Goal: Task Accomplishment & Management: Manage account settings

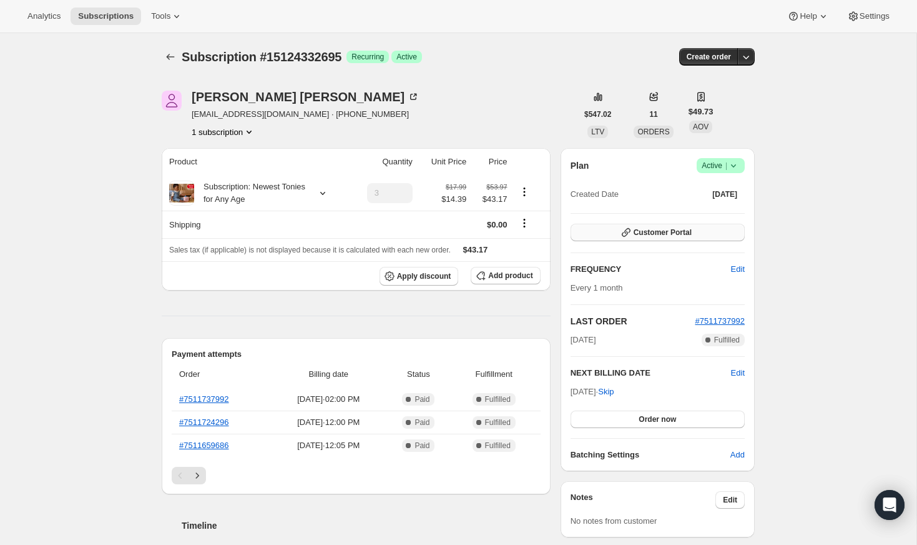
click at [637, 227] on button "Customer Portal" at bounding box center [658, 232] width 174 height 17
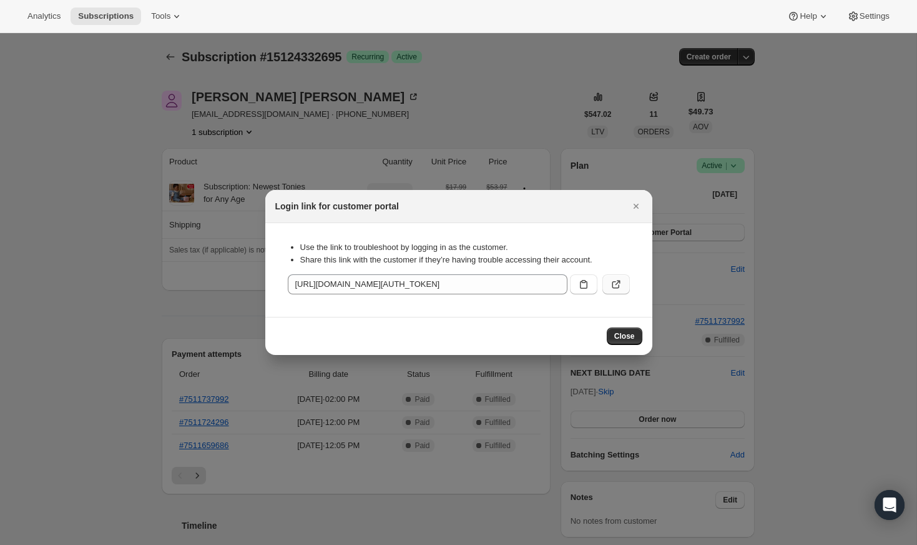
click at [618, 286] on icon ":r1j:" at bounding box center [616, 284] width 12 height 12
click at [641, 204] on icon "Close" at bounding box center [636, 206] width 12 height 12
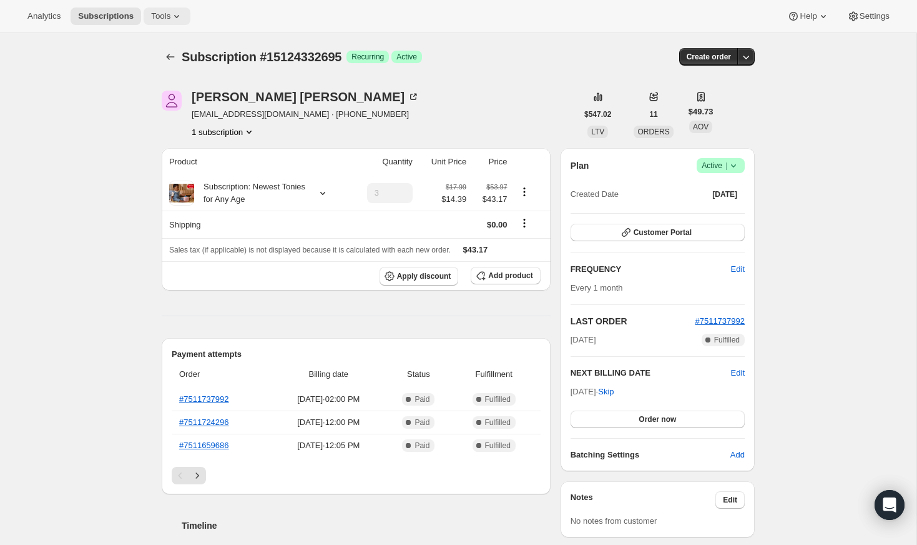
click at [159, 9] on button "Tools" at bounding box center [167, 15] width 47 height 17
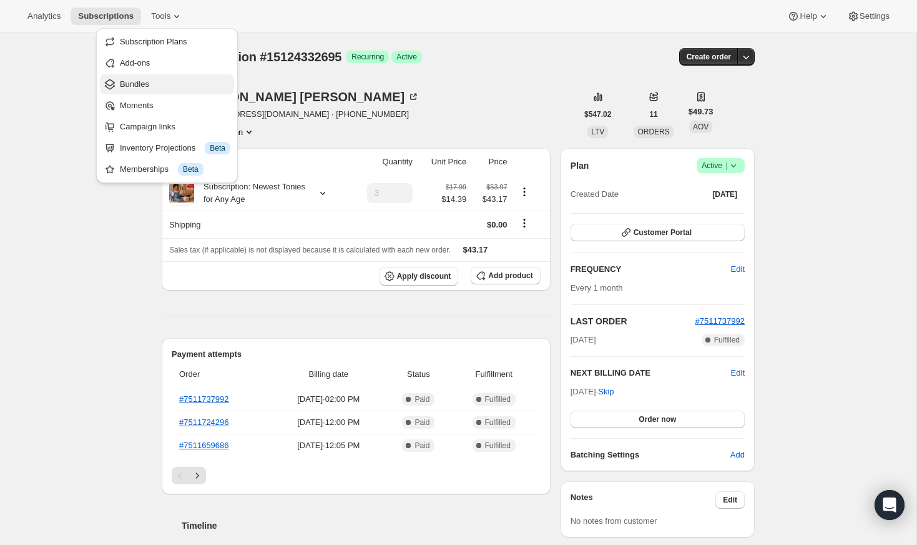
click at [159, 79] on span "Bundles" at bounding box center [175, 84] width 111 height 12
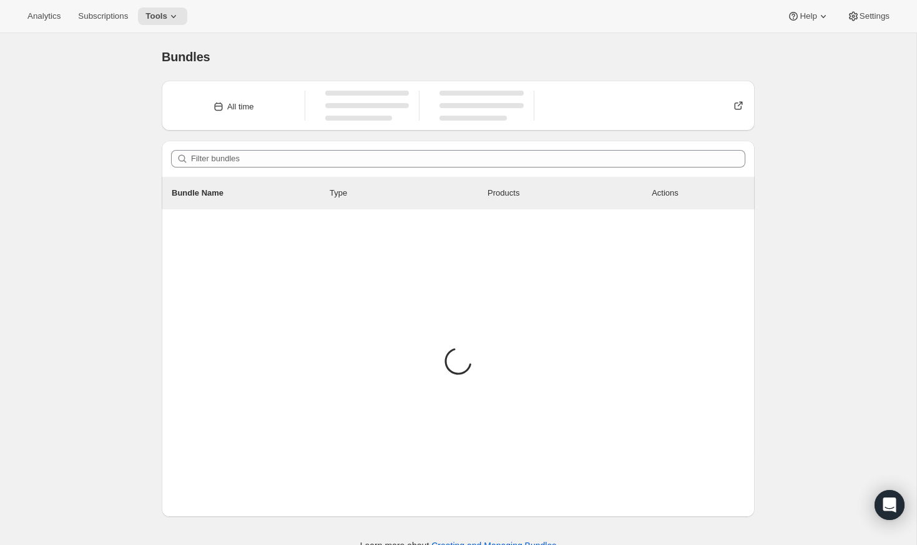
click at [290, 31] on div "Analytics Subscriptions Tools Help Settings" at bounding box center [458, 16] width 917 height 33
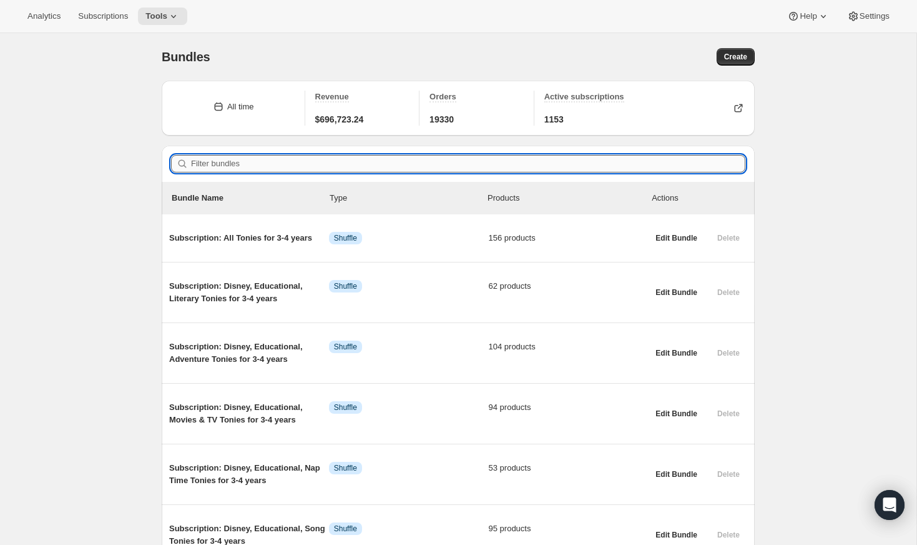
click at [390, 167] on input "Filter bundles" at bounding box center [468, 163] width 555 height 17
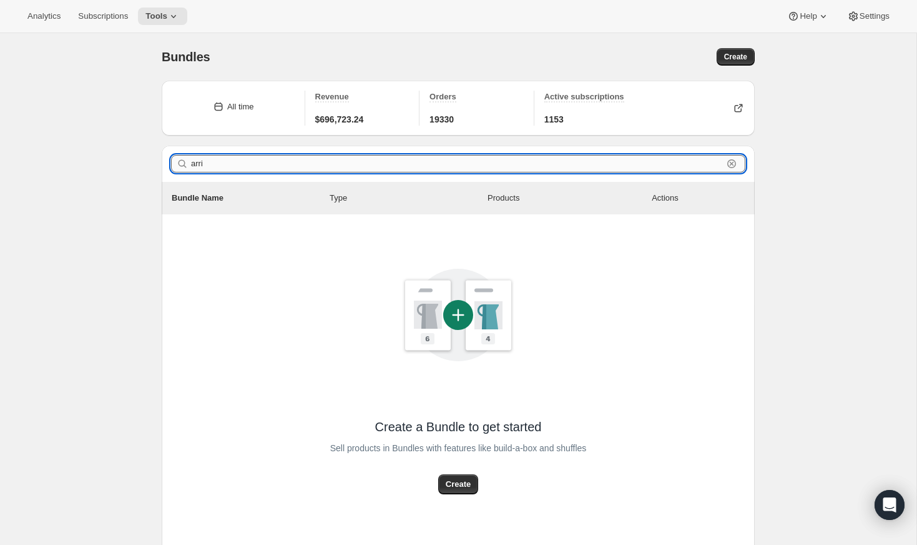
type input "arriv"
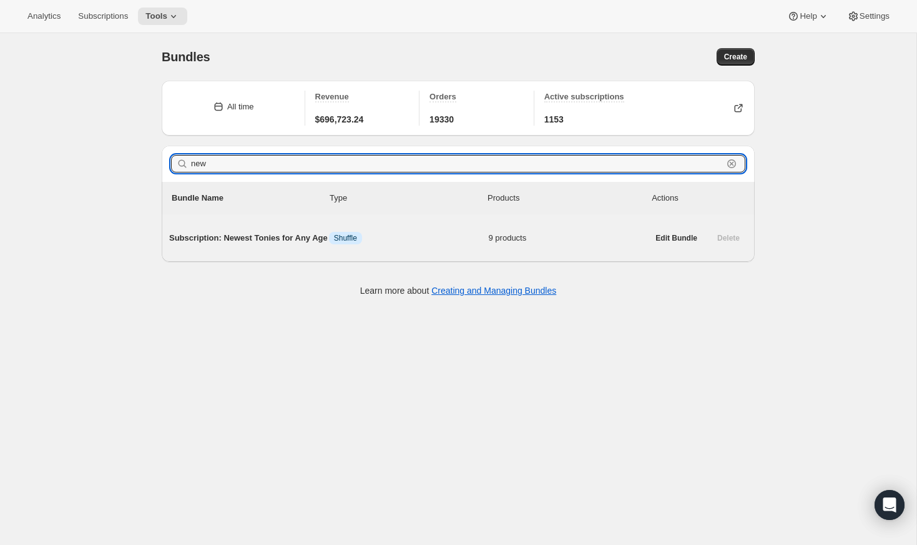
type input "new"
click at [276, 244] on span "Subscription: Newest Tonies for Any Age" at bounding box center [249, 238] width 160 height 12
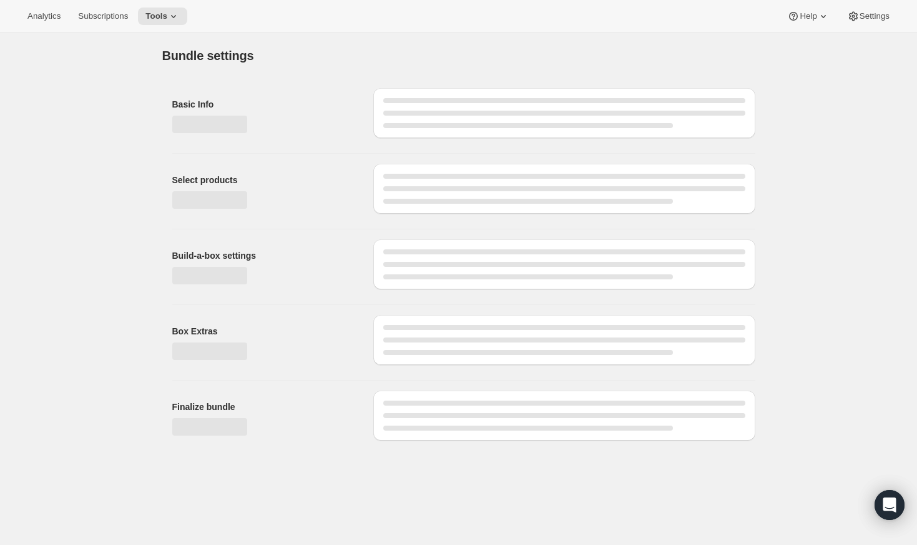
type input "Subscription: Newest Tonies for Any Age"
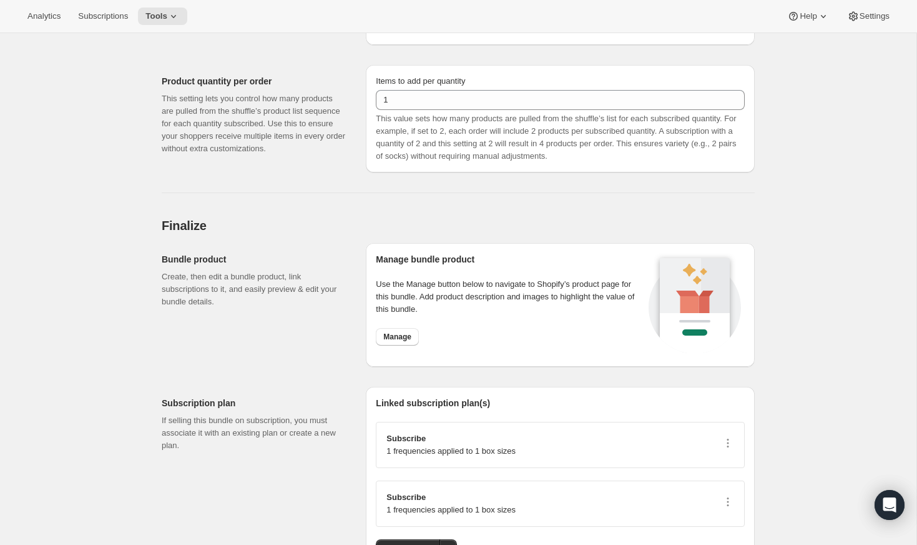
scroll to position [1268, 0]
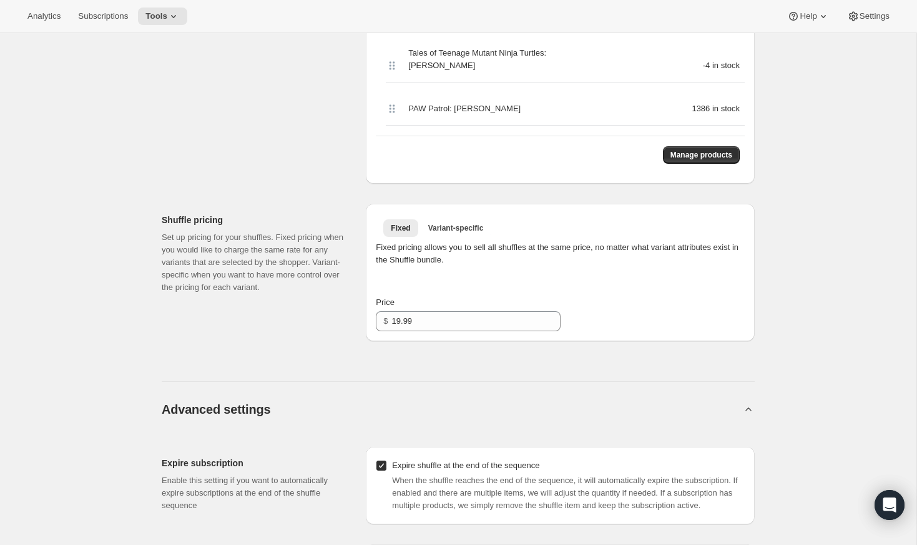
scroll to position [957, 0]
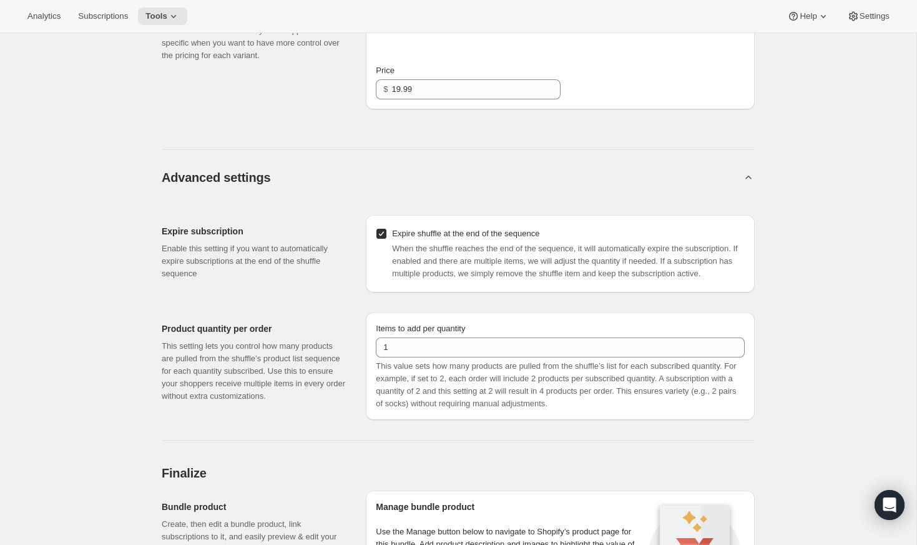
click at [383, 229] on input "Expire shuffle at the end of the sequence" at bounding box center [382, 234] width 10 height 10
checkbox input "false"
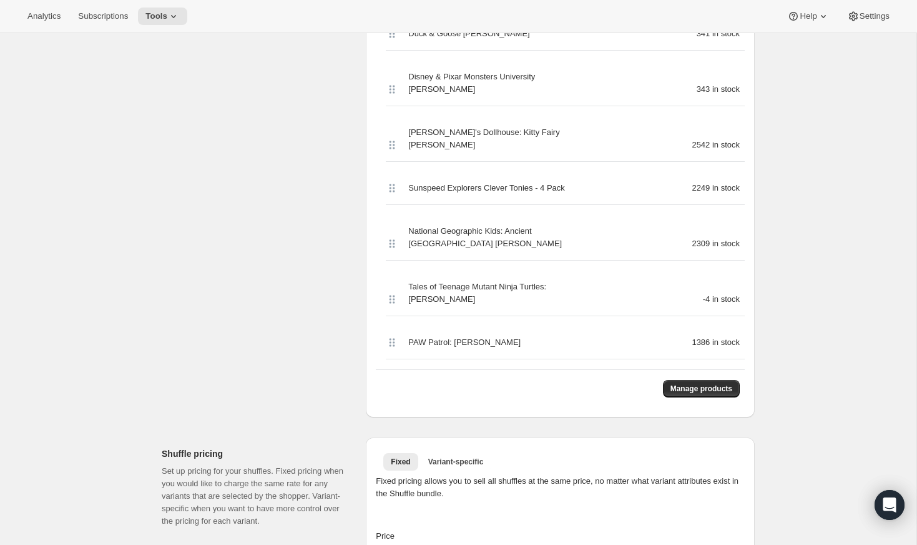
scroll to position [492, 0]
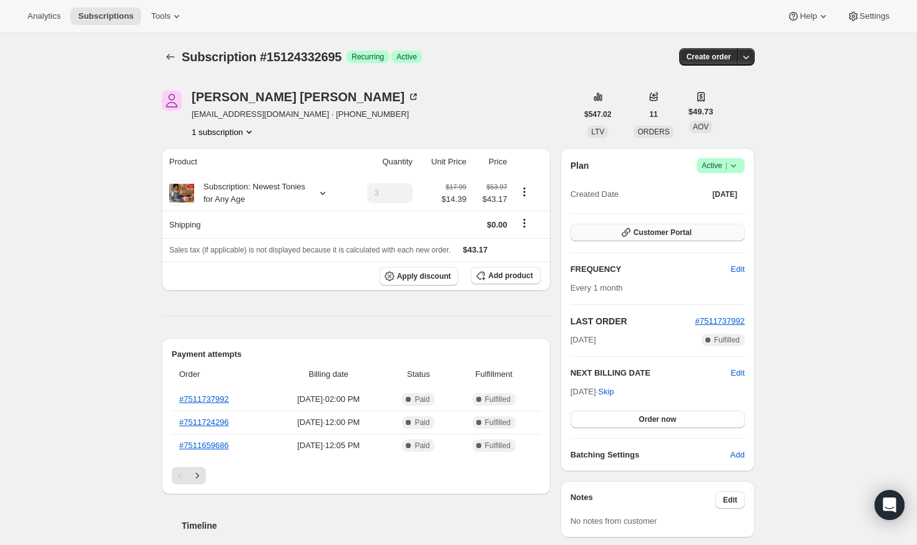
click at [649, 225] on button "Customer Portal" at bounding box center [658, 232] width 174 height 17
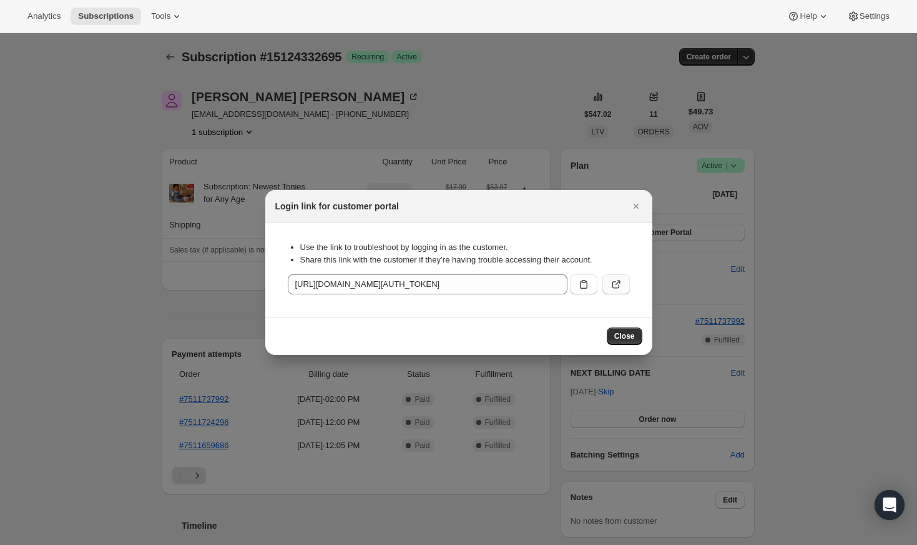
click at [621, 288] on icon ":r1j:" at bounding box center [616, 284] width 12 height 12
click at [637, 210] on icon "Close" at bounding box center [636, 206] width 12 height 12
